Goal: Task Accomplishment & Management: Use online tool/utility

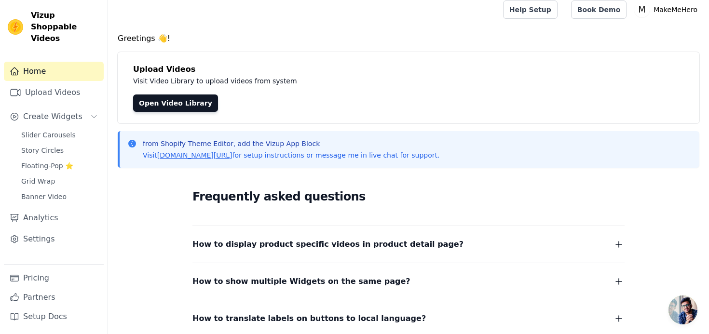
scroll to position [15, 0]
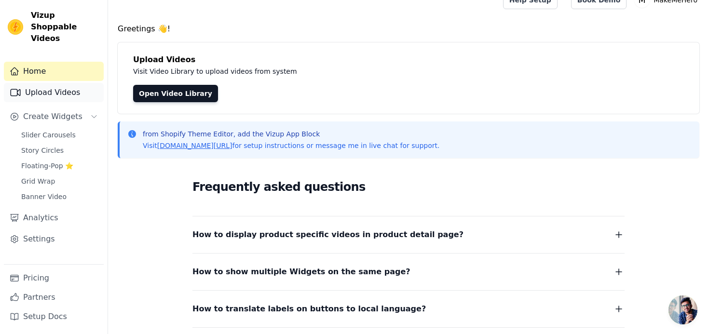
click at [46, 83] on link "Upload Videos" at bounding box center [54, 92] width 100 height 19
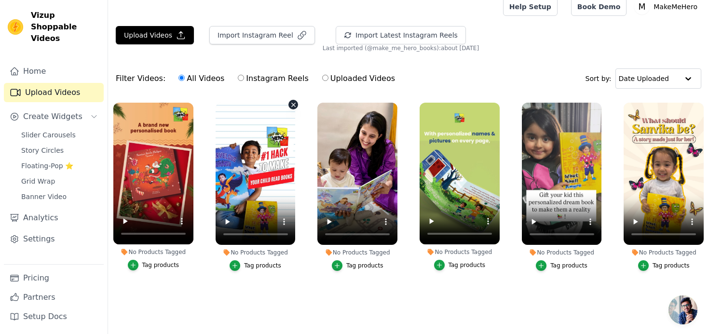
scroll to position [12, 0]
click at [164, 34] on button "Upload Videos" at bounding box center [155, 35] width 78 height 18
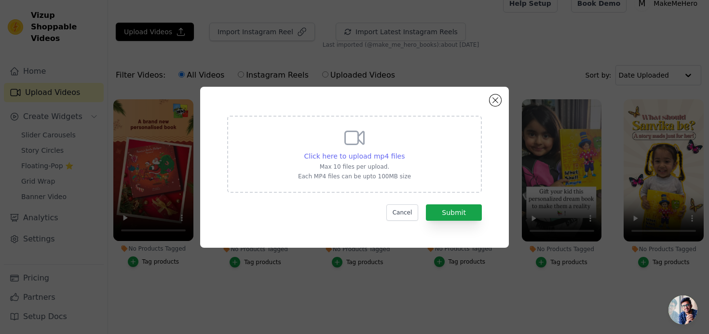
click at [388, 157] on span "Click here to upload mp4 files" at bounding box center [354, 156] width 101 height 8
click at [404, 151] on input "Click here to upload mp4 files Max 10 files per upload. Each MP4 files can be u…" at bounding box center [404, 151] width 0 height 0
type input "C:\fakepath\AQOG0XZhMtUL4y8QeMIonpGz8Hp6R5UMDgYvJO6kFXvzb-Iv6upon_YdJB3xVKOR1DT…"
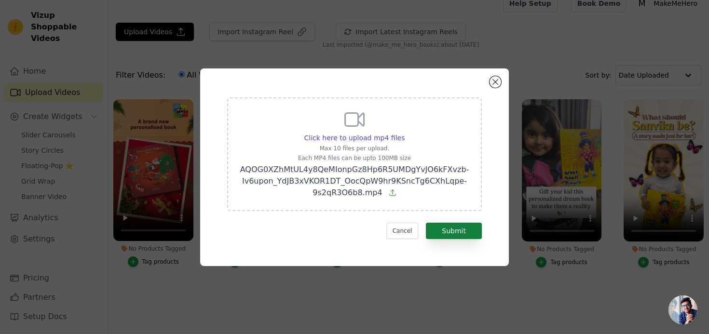
click at [469, 234] on button "Submit" at bounding box center [454, 231] width 56 height 16
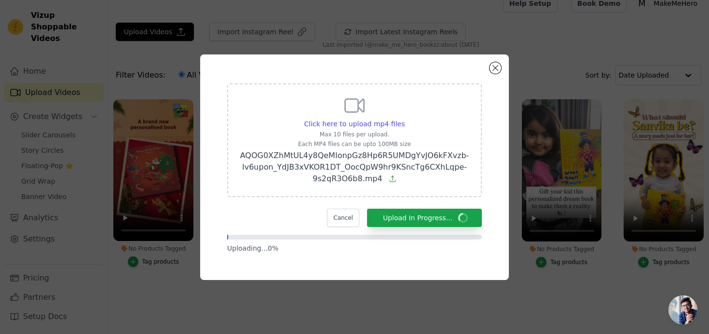
click at [544, 108] on div "Click here to upload mp4 files Max 10 files per upload. Each MP4 files can be u…" at bounding box center [354, 167] width 678 height 256
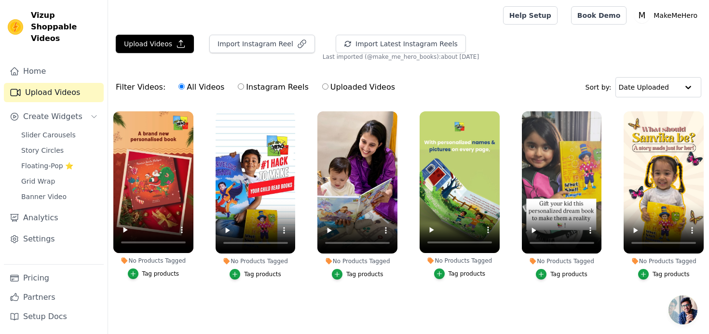
scroll to position [12, 0]
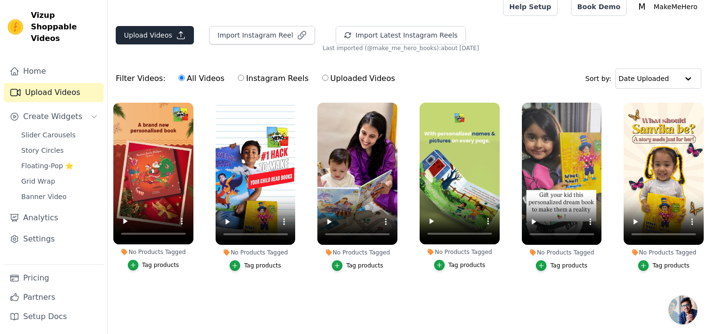
click at [164, 30] on button "Upload Videos" at bounding box center [155, 35] width 78 height 18
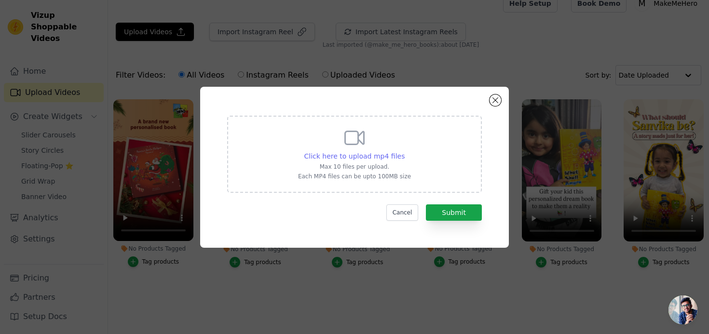
click at [387, 157] on span "Click here to upload mp4 files" at bounding box center [354, 156] width 101 height 8
click at [404, 151] on input "Click here to upload mp4 files Max 10 files per upload. Each MP4 files can be u…" at bounding box center [404, 151] width 0 height 0
type input "C:\fakepath\AQOG0XZhMtUL4y8QeMIonpGz8Hp6R5UMDgYvJO6kFXvzb-Iv6upon_YdJB3xVKOR1DT…"
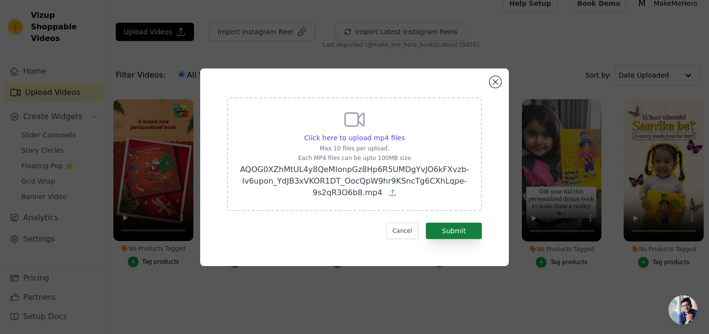
click at [453, 232] on button "Submit" at bounding box center [454, 231] width 56 height 16
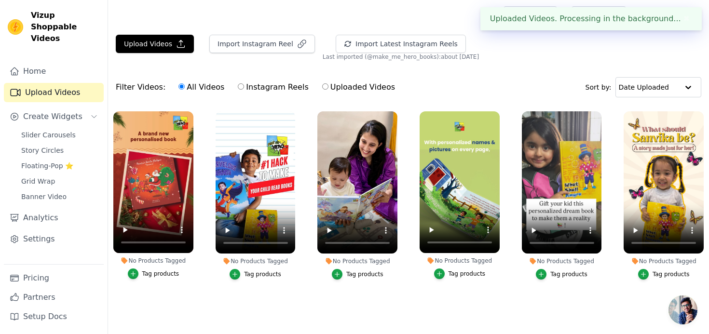
scroll to position [12, 0]
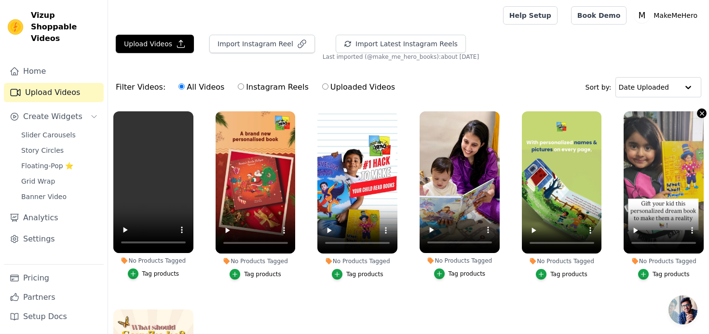
scroll to position [12, 0]
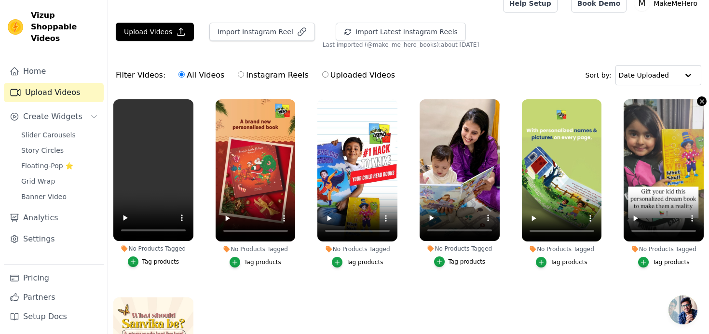
click at [699, 101] on icon "button" at bounding box center [701, 101] width 7 height 7
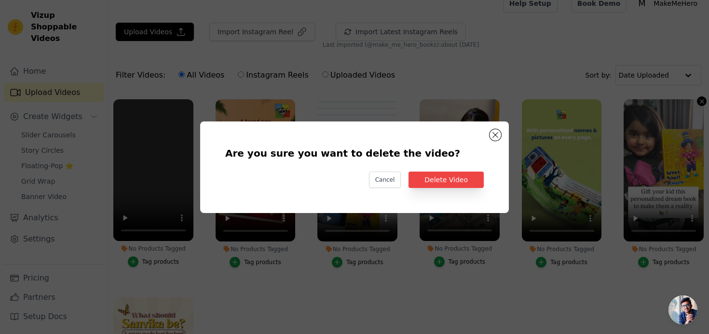
scroll to position [0, 0]
click at [444, 183] on button "Delete Video" at bounding box center [445, 180] width 75 height 16
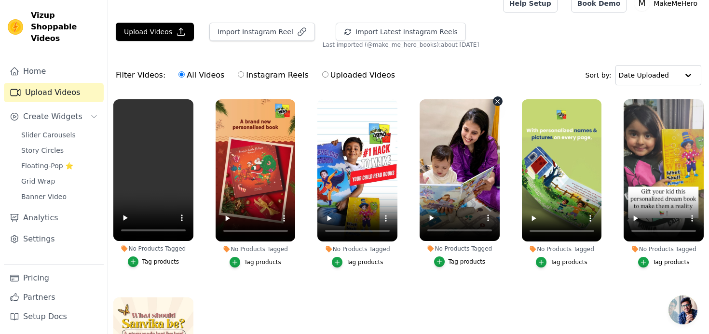
scroll to position [11, 0]
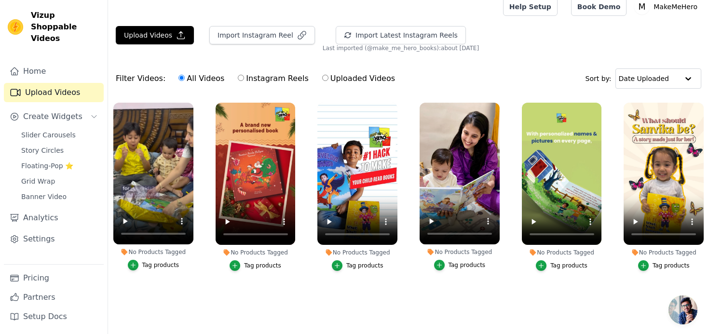
drag, startPoint x: 585, startPoint y: 137, endPoint x: 402, endPoint y: 145, distance: 183.4
click at [402, 145] on ul "No Products Tagged Tag products No Products Tagged Tag products No Products Tag…" at bounding box center [408, 204] width 601 height 214
drag, startPoint x: 157, startPoint y: 140, endPoint x: 279, endPoint y: 138, distance: 121.5
click at [279, 138] on ul "No Products Tagged Tag products No Products Tagged Tag products No Products Tag…" at bounding box center [408, 204] width 601 height 214
click at [344, 77] on label "Uploaded Videos" at bounding box center [359, 78] width 74 height 13
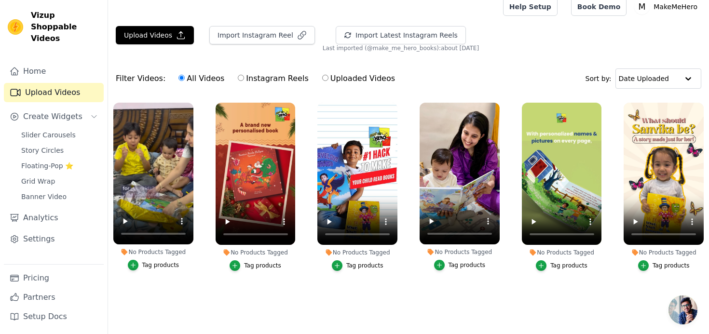
click at [328, 77] on input "Uploaded Videos" at bounding box center [325, 78] width 6 height 6
radio input "true"
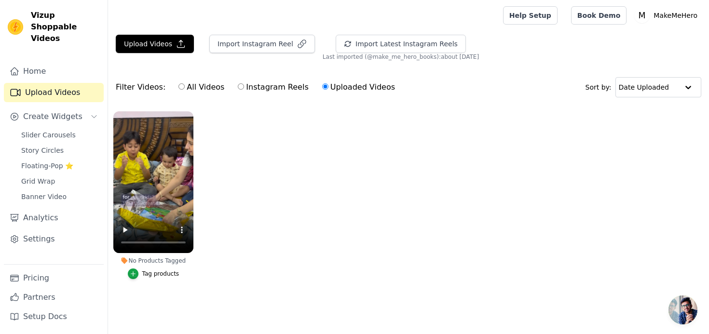
scroll to position [0, 0]
click at [207, 89] on label "All Videos" at bounding box center [201, 87] width 47 height 13
click at [185, 89] on input "All Videos" at bounding box center [181, 86] width 6 height 6
radio input "true"
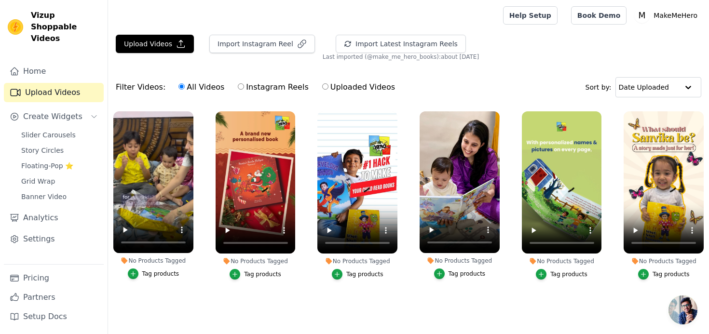
click at [252, 87] on label "Instagram Reels" at bounding box center [272, 87] width 71 height 13
click at [244, 87] on input "Instagram Reels" at bounding box center [241, 86] width 6 height 6
radio input "true"
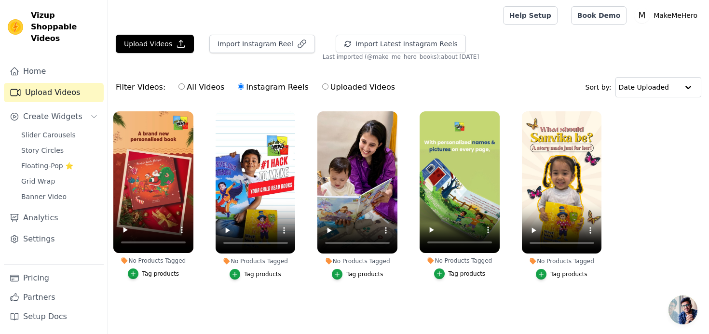
click at [213, 88] on label "All Videos" at bounding box center [201, 87] width 47 height 13
click at [185, 88] on input "All Videos" at bounding box center [181, 86] width 6 height 6
radio input "true"
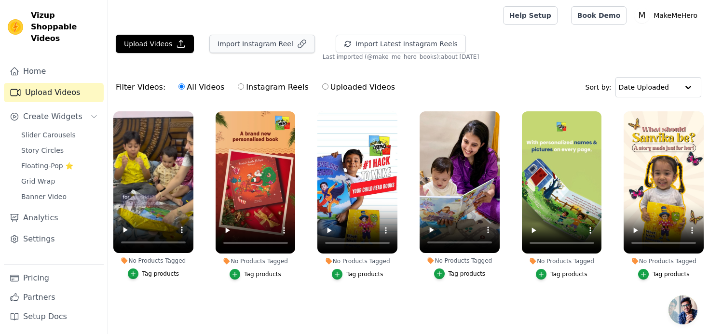
click at [239, 47] on button "Import Instagram Reel" at bounding box center [262, 44] width 106 height 18
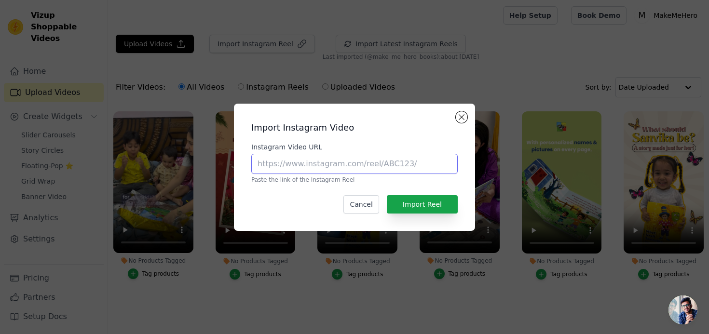
click at [406, 169] on input "Instagram Video URL" at bounding box center [354, 164] width 206 height 20
paste input "https://www.instagram.com/reel/DK4hdlqBszg/?igsh=cWlvbXFpM3U4MnFp"
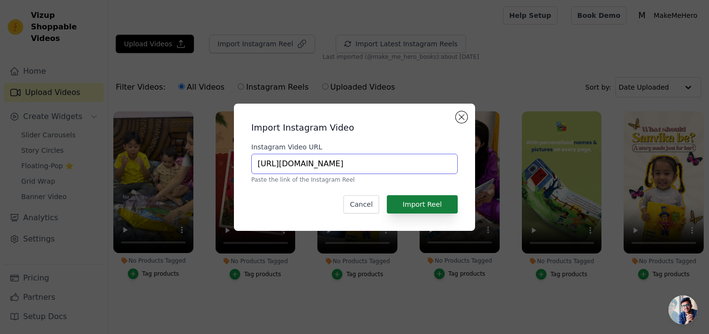
type input "https://www.instagram.com/reel/DK4hdlqBszg/?igsh=cWlvbXFpM3U4MnFp"
click at [418, 203] on button "Import Reel" at bounding box center [422, 204] width 71 height 18
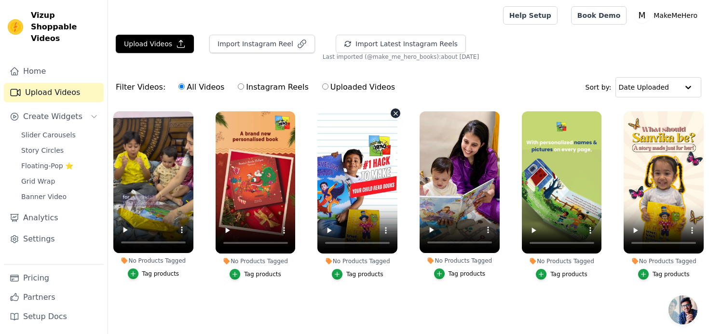
click at [356, 185] on video at bounding box center [357, 182] width 80 height 142
click at [327, 244] on video at bounding box center [357, 182] width 80 height 142
click at [263, 50] on button "Import Instagram Reel" at bounding box center [262, 44] width 106 height 18
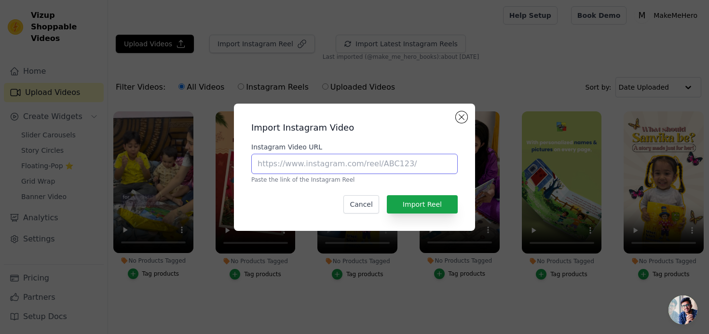
click at [398, 161] on input "Instagram Video URL" at bounding box center [354, 164] width 206 height 20
paste input "https://www.instagram.com/reel/DK2Xj9kBatA/?igsh=YTZidWZzMDdlOWFw"
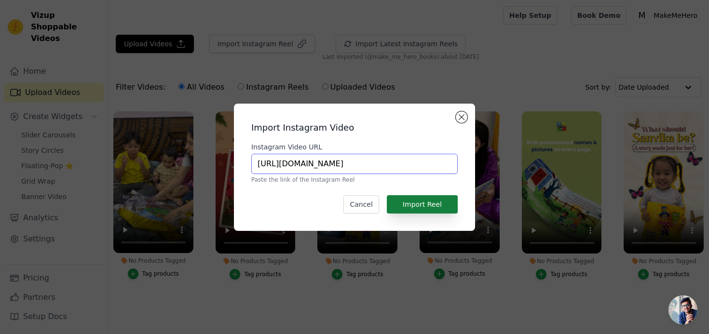
type input "https://www.instagram.com/reel/DK2Xj9kBatA/?igsh=YTZidWZzMDdlOWFw"
click at [417, 204] on button "Import Reel" at bounding box center [422, 204] width 71 height 18
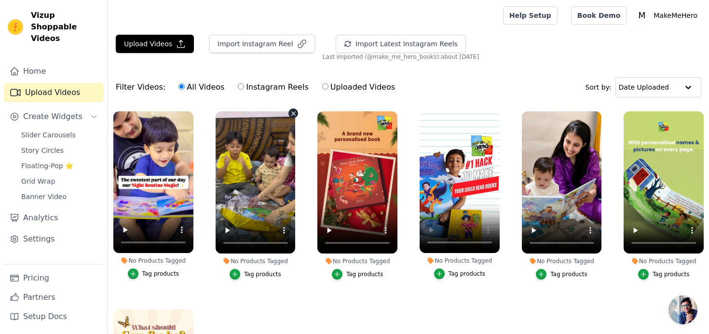
click at [507, 59] on div "Upload Videos Import Instagram Reel Import Latest Instagram Reels Import Latest…" at bounding box center [408, 48] width 601 height 26
click at [525, 81] on div "Filter Videos: All Videos Instagram Reels Uploaded Videos Sort by: Date Uploaded" at bounding box center [408, 87] width 601 height 38
click at [32, 62] on link "Home" at bounding box center [54, 71] width 100 height 19
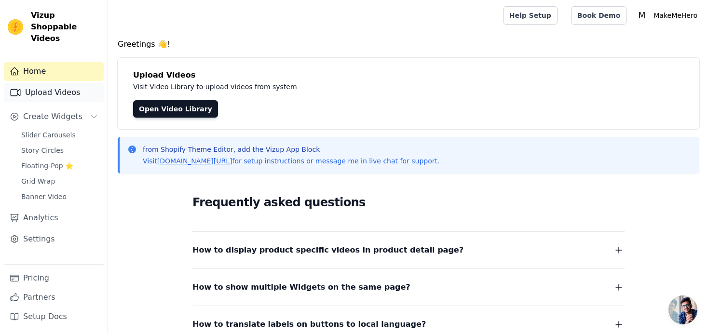
click at [49, 83] on link "Upload Videos" at bounding box center [54, 92] width 100 height 19
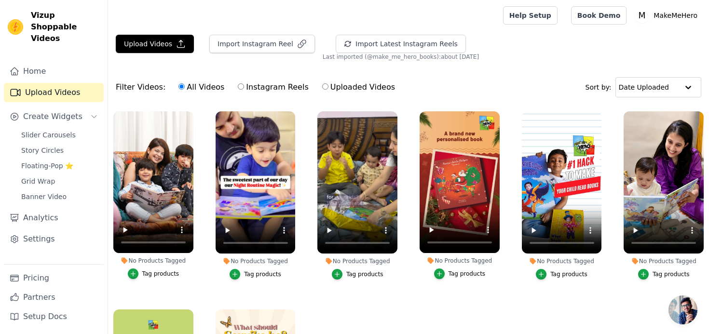
click at [462, 13] on div at bounding box center [304, 15] width 376 height 31
click at [269, 89] on label "Instagram Reels" at bounding box center [272, 87] width 71 height 13
click at [244, 89] on input "Instagram Reels" at bounding box center [241, 86] width 6 height 6
radio input "true"
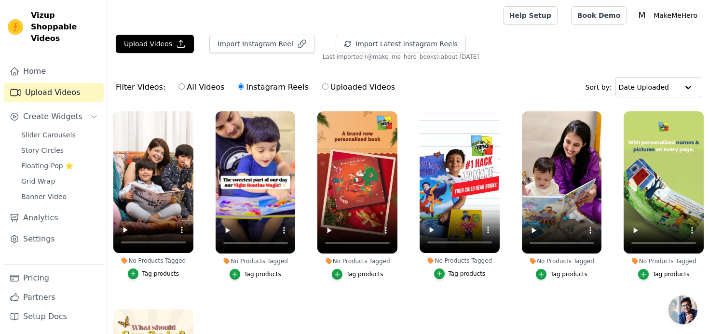
click at [207, 86] on label "All Videos" at bounding box center [201, 87] width 47 height 13
click at [185, 86] on input "All Videos" at bounding box center [181, 86] width 6 height 6
radio input "true"
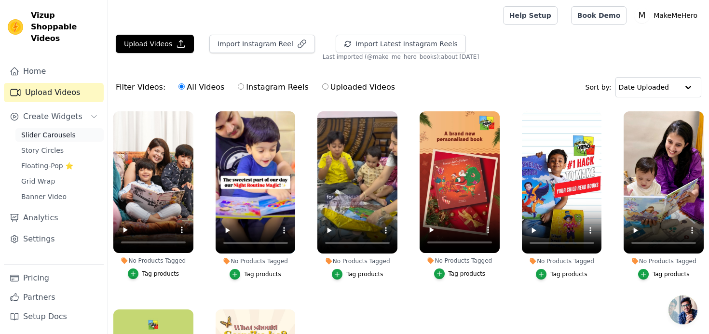
click at [61, 130] on span "Slider Carousels" at bounding box center [48, 135] width 54 height 10
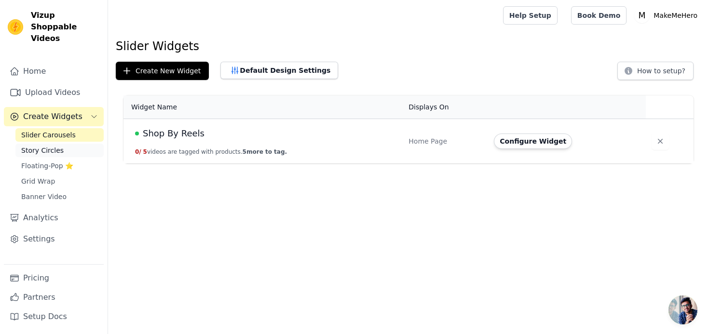
click at [54, 146] on span "Story Circles" at bounding box center [42, 151] width 42 height 10
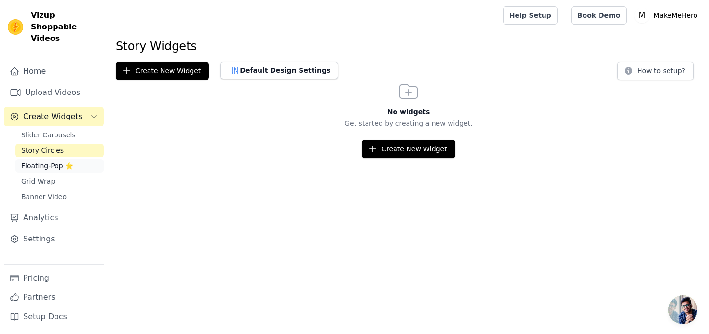
click at [48, 161] on span "Floating-Pop ⭐" at bounding box center [47, 166] width 52 height 10
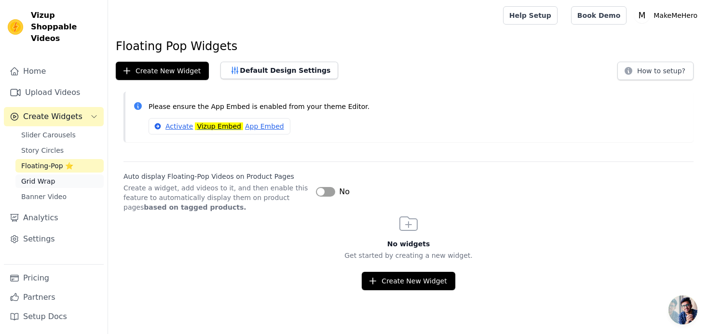
click at [44, 176] on span "Grid Wrap" at bounding box center [38, 181] width 34 height 10
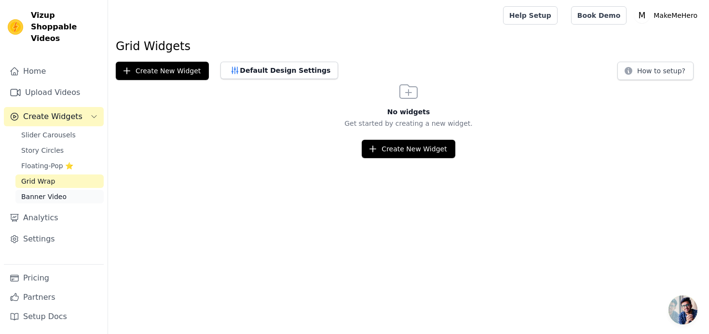
click at [44, 192] on span "Banner Video" at bounding box center [43, 197] width 45 height 10
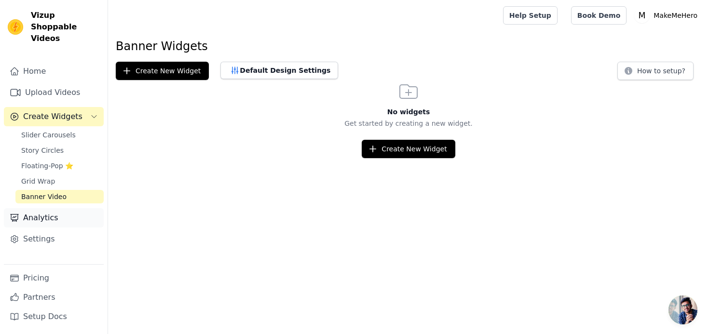
click at [41, 208] on link "Analytics" at bounding box center [54, 217] width 100 height 19
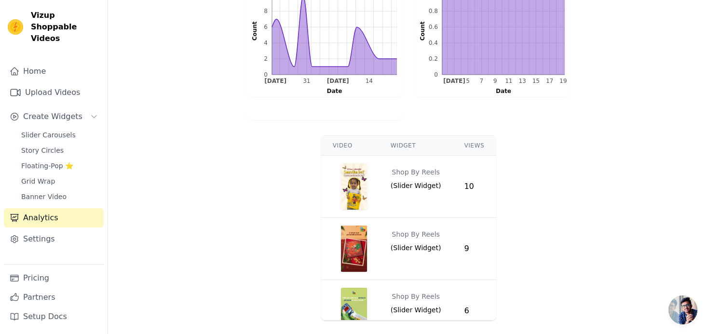
scroll to position [300, 0]
click at [62, 229] on link "Settings" at bounding box center [54, 238] width 100 height 19
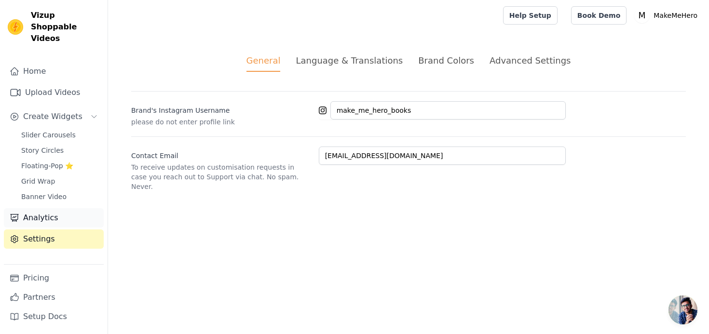
click at [63, 209] on link "Analytics" at bounding box center [54, 217] width 100 height 19
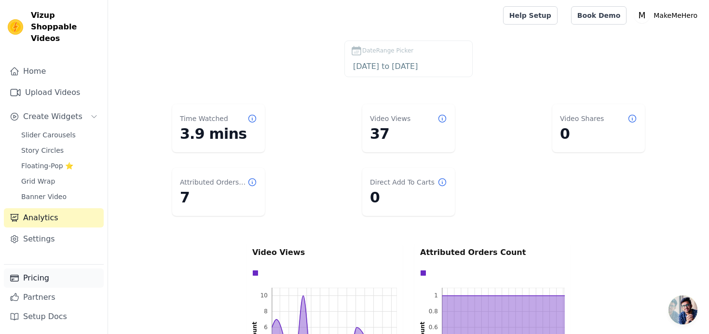
click at [38, 278] on link "Pricing" at bounding box center [54, 278] width 100 height 19
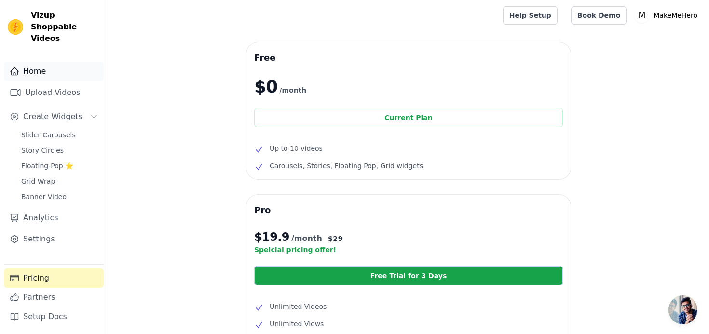
click at [72, 62] on link "Home" at bounding box center [54, 71] width 100 height 19
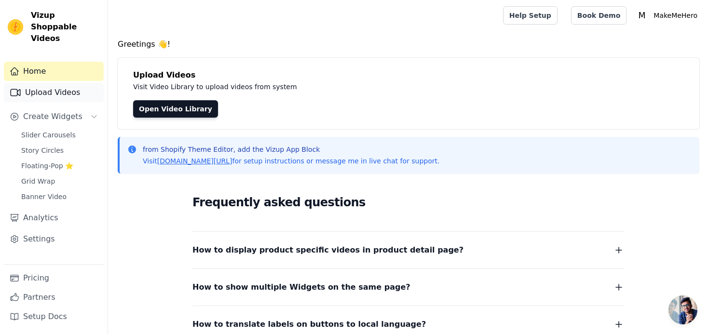
click at [82, 83] on link "Upload Videos" at bounding box center [54, 92] width 100 height 19
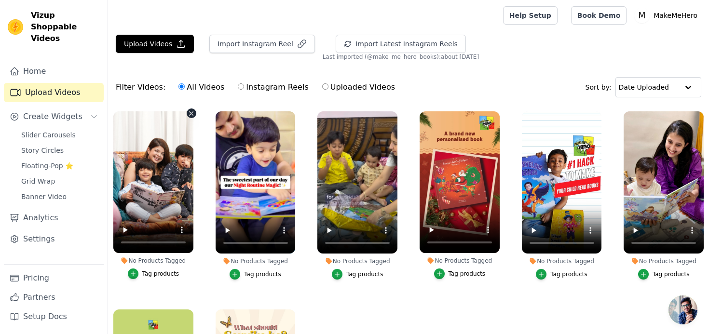
click at [160, 178] on video at bounding box center [153, 182] width 80 height 142
click at [124, 238] on video at bounding box center [153, 182] width 80 height 142
click at [140, 258] on div "No Products Tagged" at bounding box center [153, 261] width 80 height 8
click at [170, 274] on div "Tag products" at bounding box center [160, 274] width 37 height 8
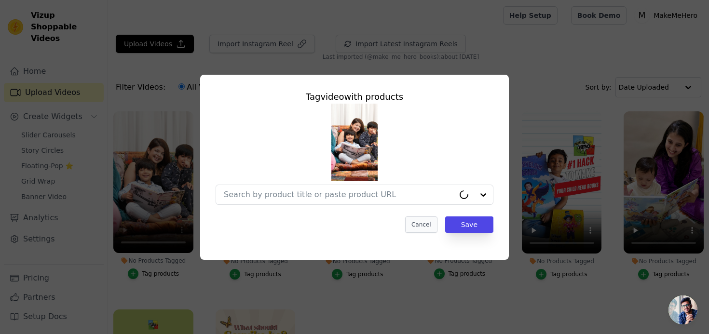
click at [424, 226] on button "Cancel" at bounding box center [421, 224] width 32 height 16
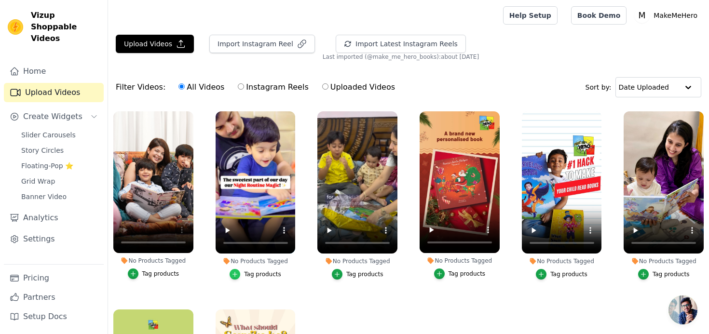
click at [238, 274] on icon "button" at bounding box center [234, 274] width 7 height 7
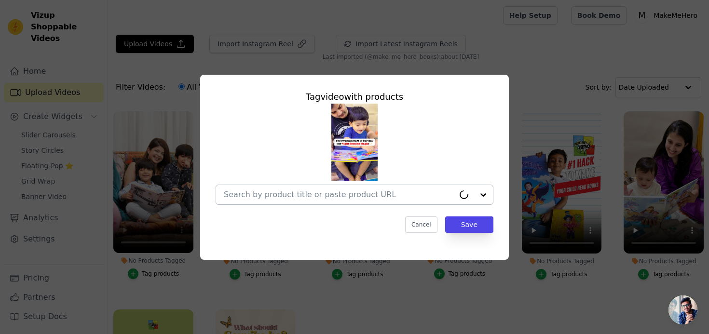
click at [357, 192] on input "No Products Tagged Tag video with products Cancel Save Tag products" at bounding box center [339, 194] width 230 height 9
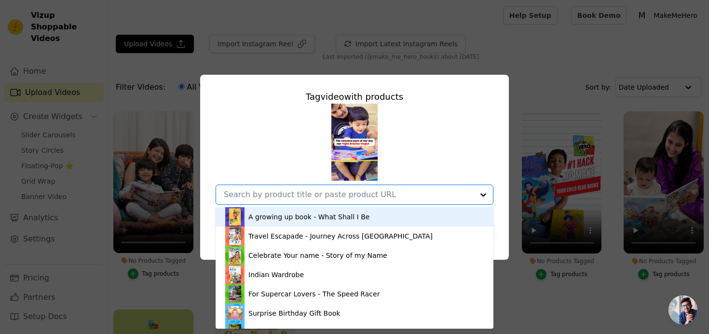
click at [349, 215] on div "A growing up book - What Shall I Be" at bounding box center [308, 217] width 121 height 10
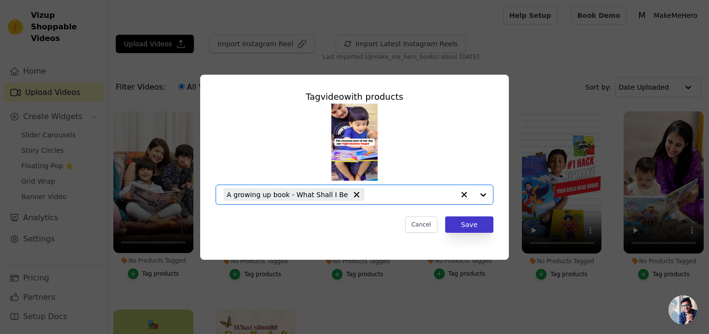
click at [455, 228] on button "Save" at bounding box center [469, 224] width 48 height 16
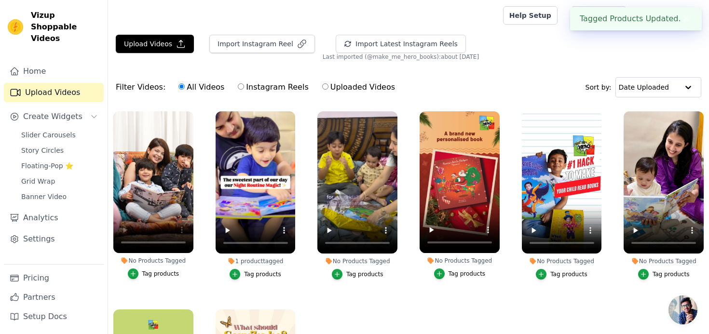
click at [148, 271] on div "Tag products" at bounding box center [160, 274] width 37 height 8
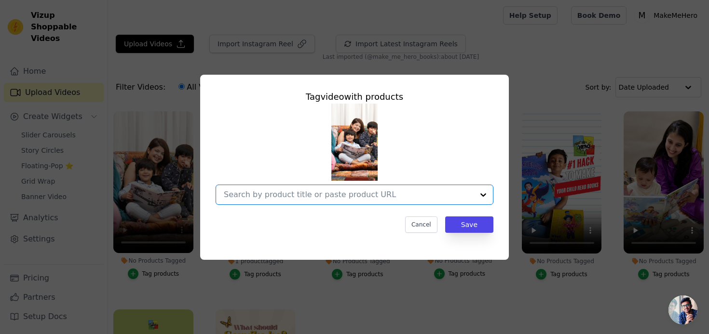
click at [379, 195] on input "No Products Tagged Tag video with products Option undefined, selected. Select i…" at bounding box center [349, 194] width 250 height 9
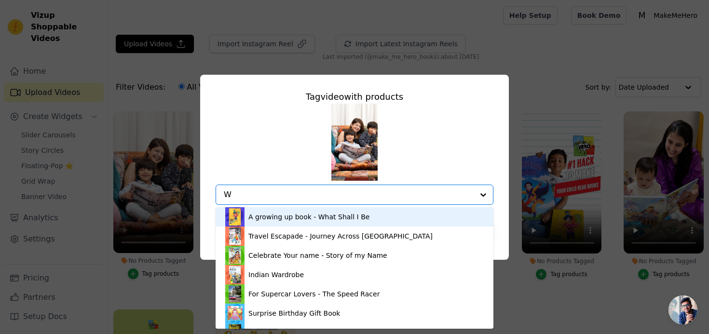
type input "WH"
click at [348, 212] on div "A growing up book - What Shall I Be" at bounding box center [308, 217] width 121 height 10
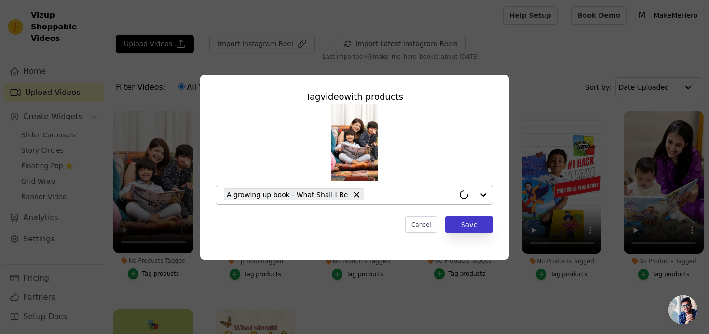
click at [464, 225] on button "Save" at bounding box center [469, 224] width 48 height 16
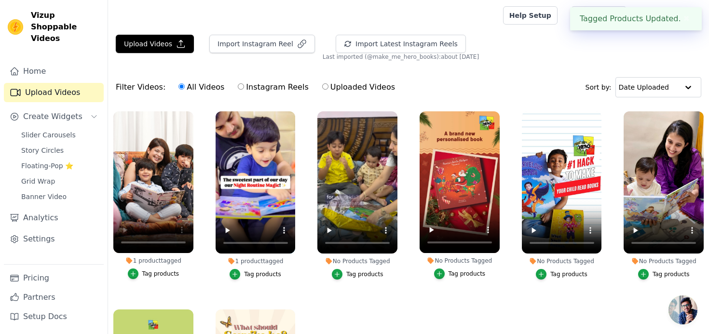
click at [352, 271] on div "Tag products" at bounding box center [364, 274] width 37 height 8
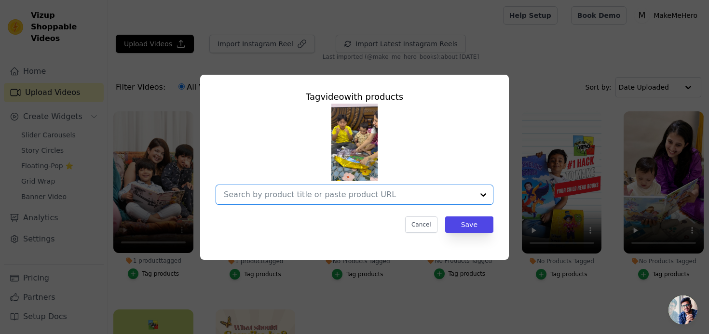
click at [395, 195] on input "No Products Tagged Tag video with products Option undefined, selected. Select i…" at bounding box center [349, 194] width 250 height 9
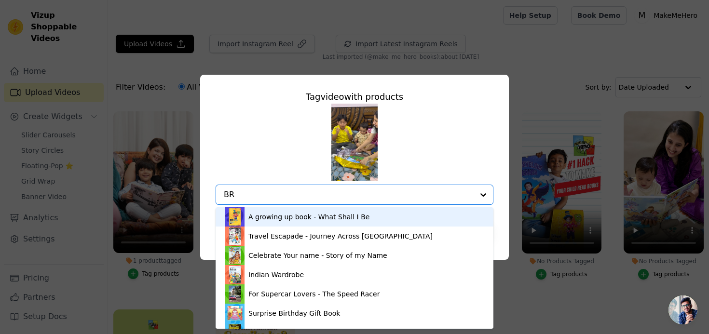
type input "BRO"
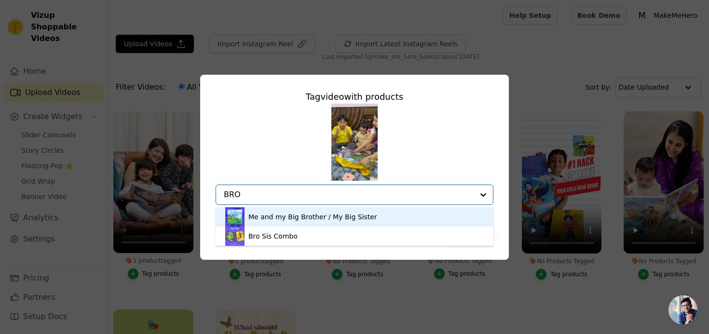
click at [385, 211] on div "Me and my Big Brother / My Big Sister" at bounding box center [354, 216] width 258 height 19
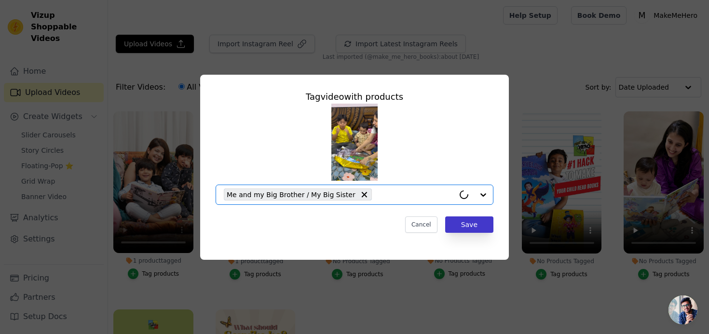
click at [464, 219] on button "Save" at bounding box center [469, 224] width 48 height 16
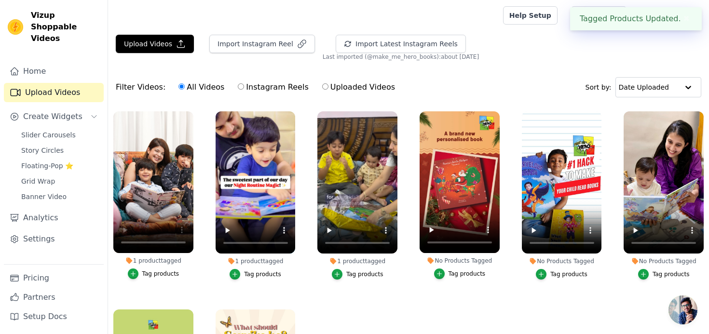
click at [457, 273] on div "Tag products" at bounding box center [466, 274] width 37 height 8
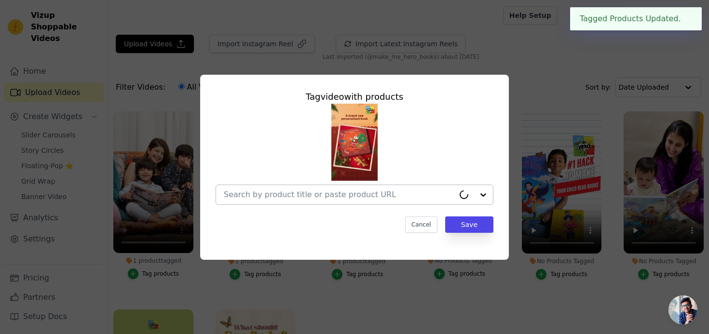
click at [324, 190] on input "No Products Tagged Tag video with products Cancel Save Tag products" at bounding box center [339, 194] width 230 height 9
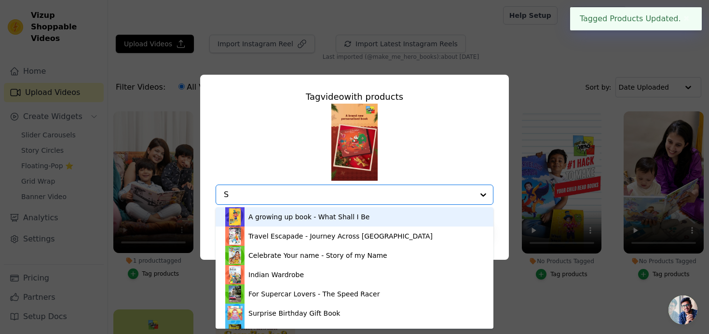
type input "SA"
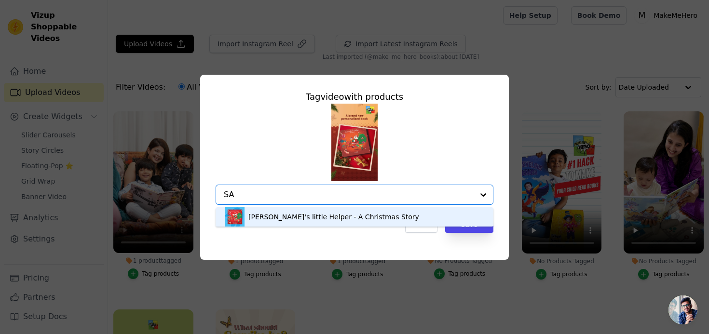
click at [312, 215] on div "Santa's little Helper - A Christmas Story" at bounding box center [333, 217] width 171 height 10
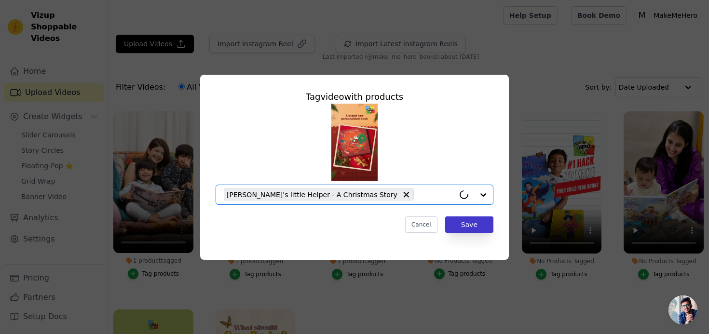
click at [471, 222] on button "Save" at bounding box center [469, 224] width 48 height 16
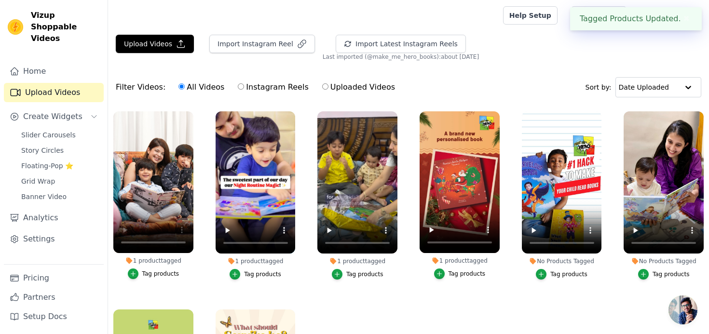
click at [561, 275] on div "Tag products" at bounding box center [568, 274] width 37 height 8
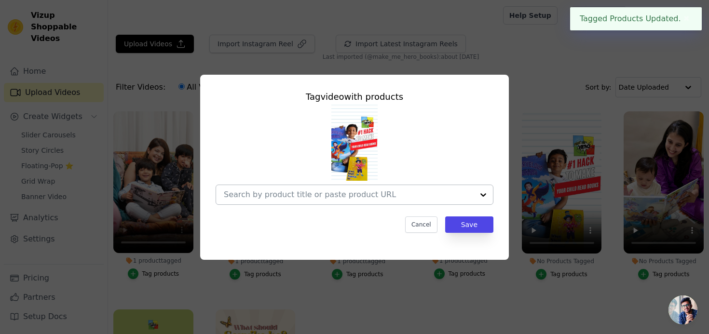
click at [395, 189] on div at bounding box center [349, 194] width 250 height 19
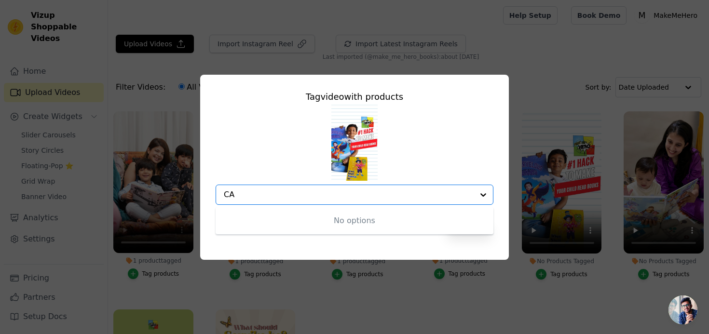
type input "CAL"
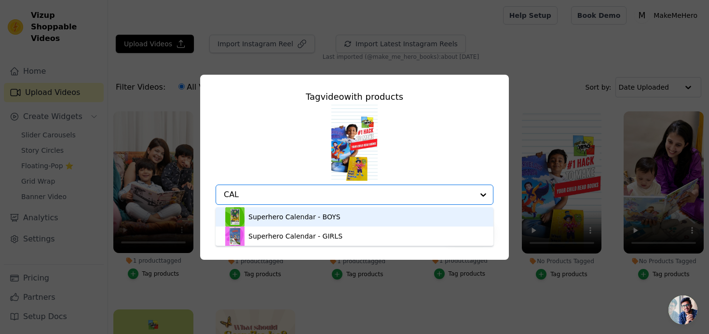
click at [319, 215] on div "Superhero Calendar - BOYS" at bounding box center [294, 217] width 92 height 10
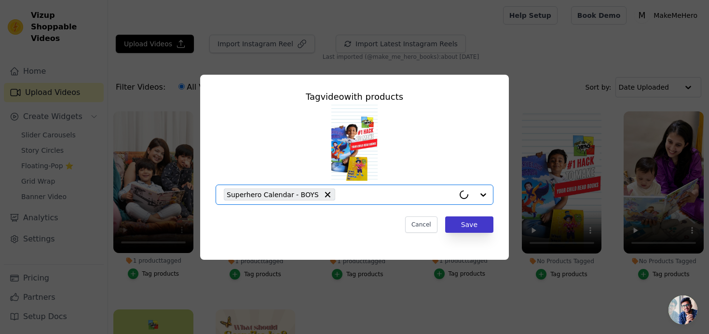
click at [464, 225] on button "Save" at bounding box center [469, 224] width 48 height 16
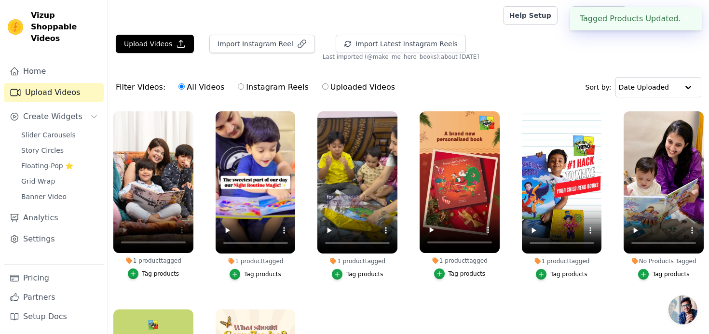
click at [660, 273] on div "Tag products" at bounding box center [670, 274] width 37 height 8
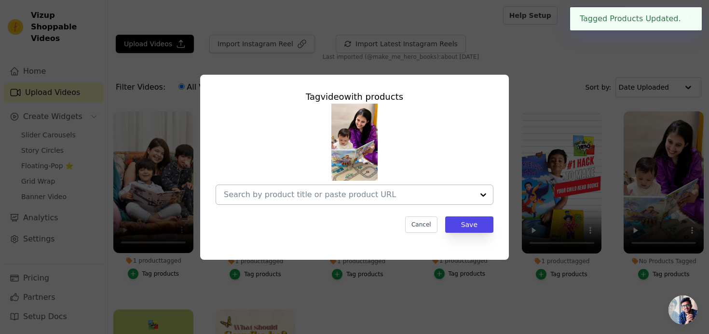
click at [400, 197] on input "No Products Tagged Tag video with products Cancel Save Tag products" at bounding box center [349, 194] width 250 height 9
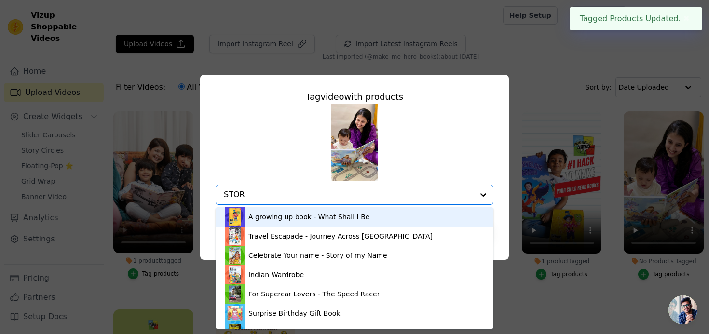
type input "STORY"
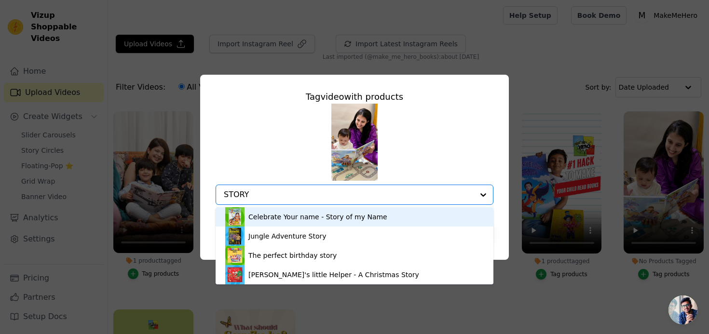
click at [369, 221] on div "Celebrate Your name - Story of my Name" at bounding box center [317, 217] width 139 height 10
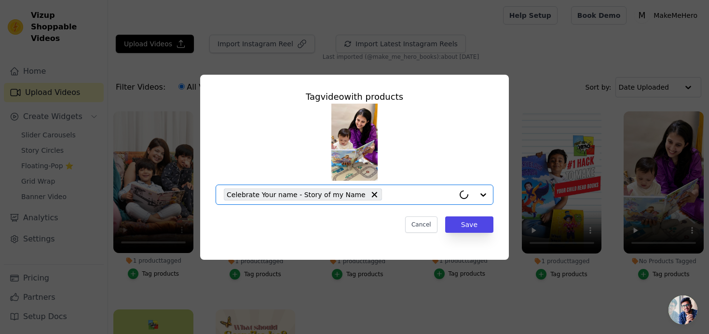
click at [504, 218] on div "Tag video with products Option Celebrate Your name - Story of my Name, selected…" at bounding box center [354, 167] width 309 height 185
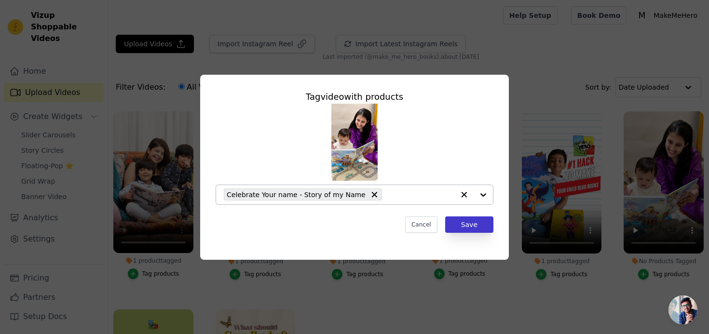
click at [486, 219] on button "Save" at bounding box center [469, 224] width 48 height 16
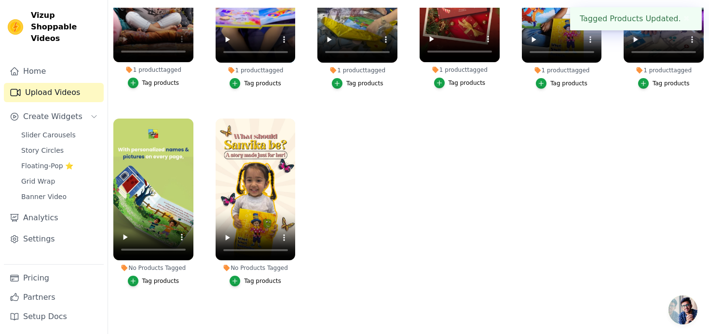
scroll to position [98, 0]
click at [148, 278] on div "Tag products" at bounding box center [160, 281] width 37 height 8
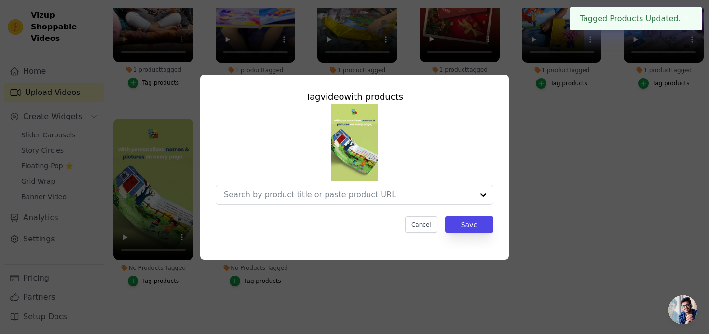
scroll to position [0, 0]
click at [280, 190] on input "No Products Tagged Tag video with products Cancel Save Tag products" at bounding box center [349, 194] width 250 height 9
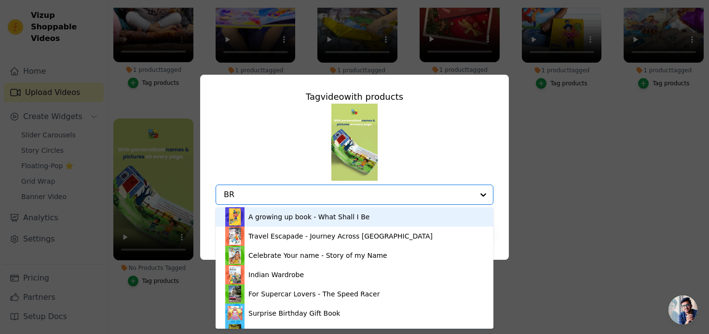
type input "BRO"
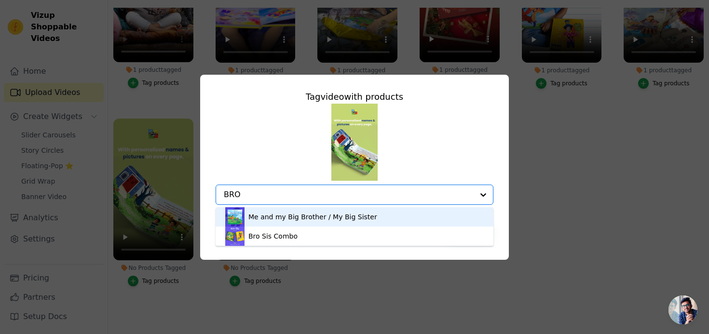
click at [294, 220] on div "Me and my Big Brother / My Big Sister" at bounding box center [312, 217] width 129 height 10
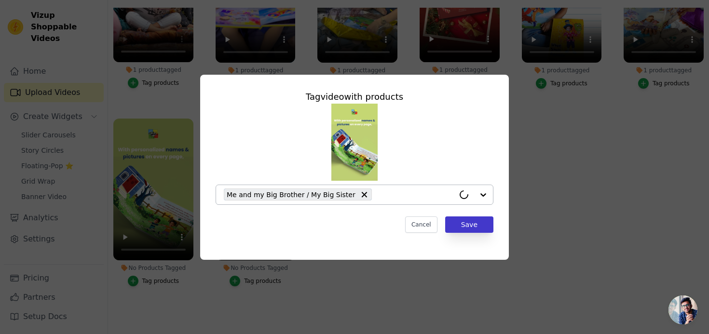
click at [471, 227] on button "Save" at bounding box center [469, 224] width 48 height 16
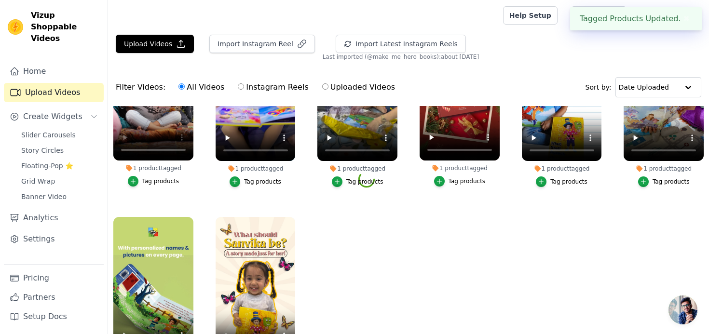
scroll to position [98, 0]
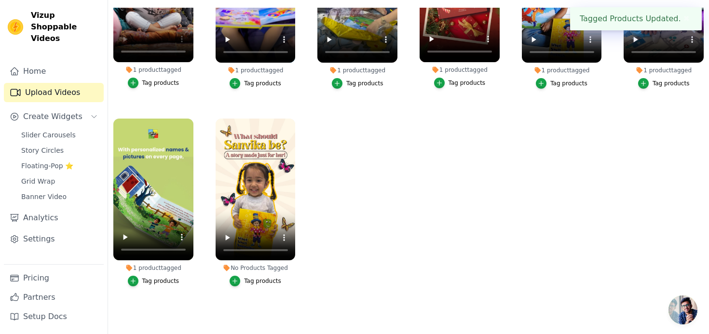
click at [255, 279] on div "Tag products" at bounding box center [262, 281] width 37 height 8
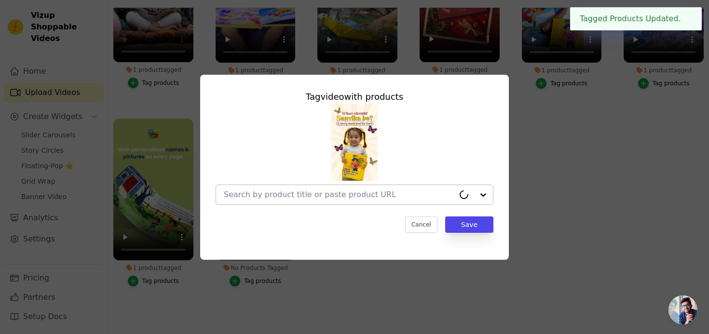
click at [307, 197] on input "No Products Tagged Tag video with products Cancel Save Tag products" at bounding box center [339, 194] width 230 height 9
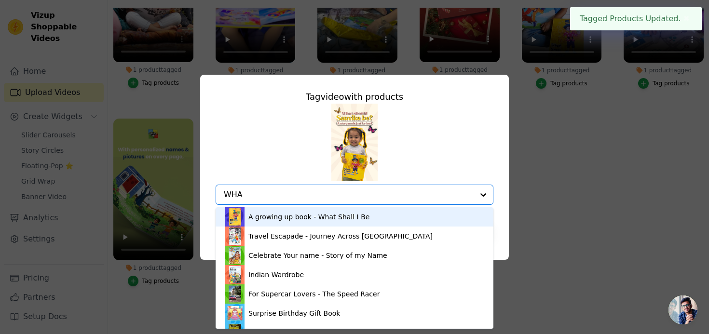
type input "WHAT"
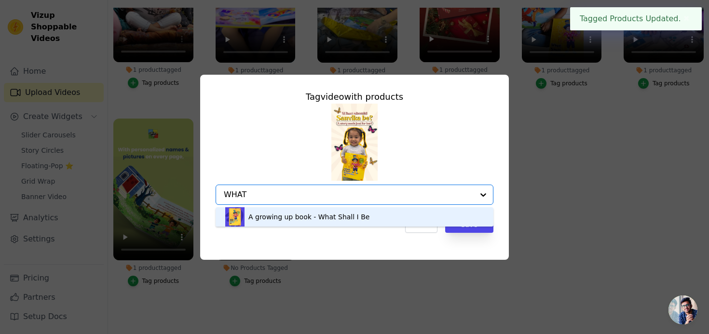
click at [292, 218] on div "A growing up book - What Shall I Be" at bounding box center [308, 217] width 121 height 10
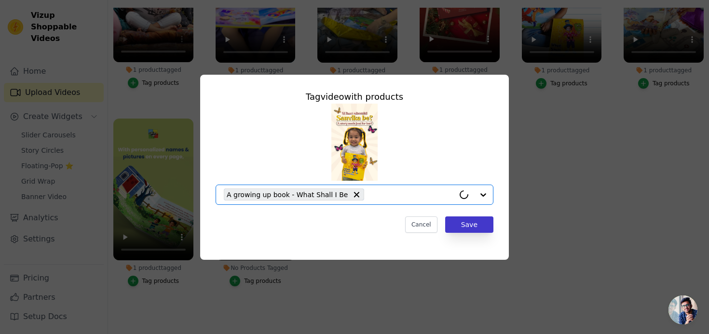
click at [466, 224] on button "Save" at bounding box center [469, 224] width 48 height 16
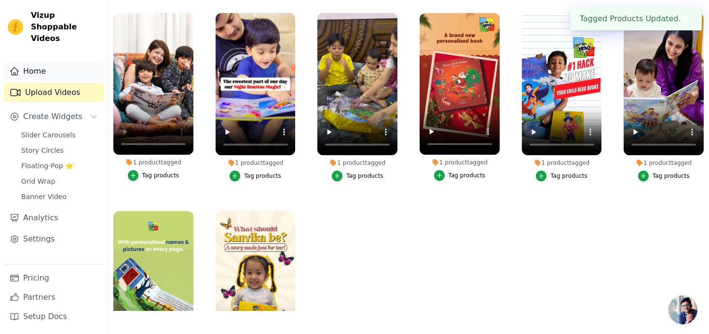
click at [20, 62] on link "Home" at bounding box center [54, 71] width 100 height 19
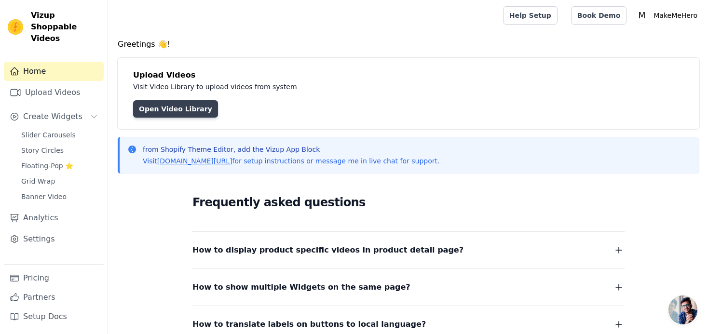
click at [182, 109] on link "Open Video Library" at bounding box center [175, 108] width 85 height 17
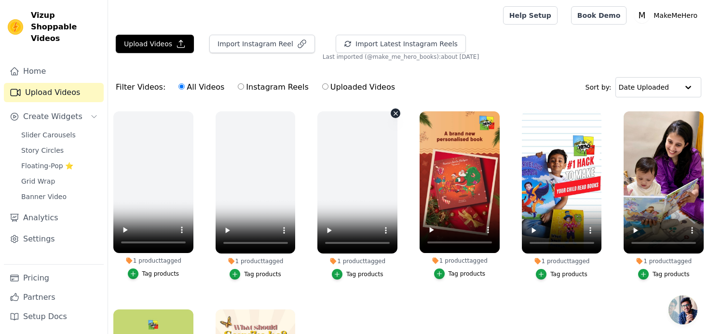
scroll to position [13, 0]
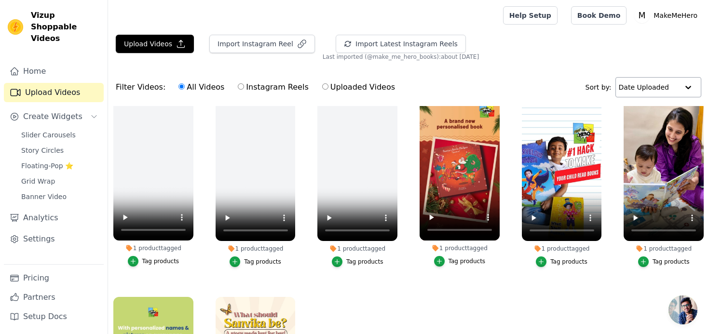
click at [673, 77] on div "Date Uploaded" at bounding box center [658, 87] width 86 height 20
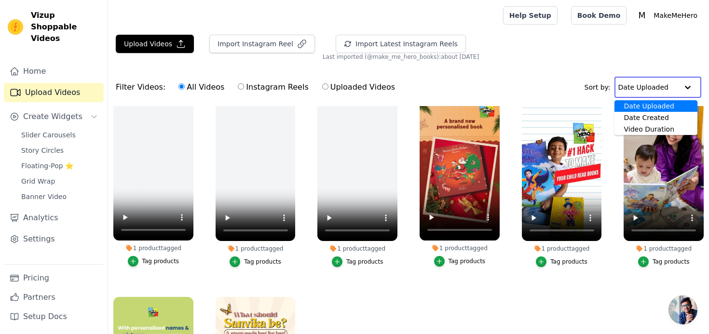
click at [666, 107] on div "Date Uploaded" at bounding box center [655, 106] width 83 height 12
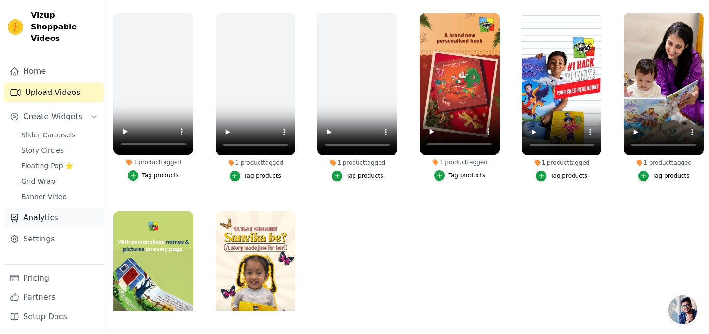
scroll to position [98, 0]
click at [48, 212] on link "Analytics" at bounding box center [54, 217] width 100 height 19
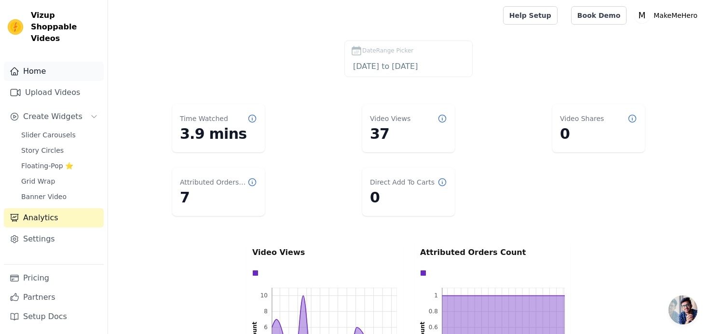
click at [69, 66] on link "Home" at bounding box center [54, 71] width 100 height 19
